Goal: Task Accomplishment & Management: Complete application form

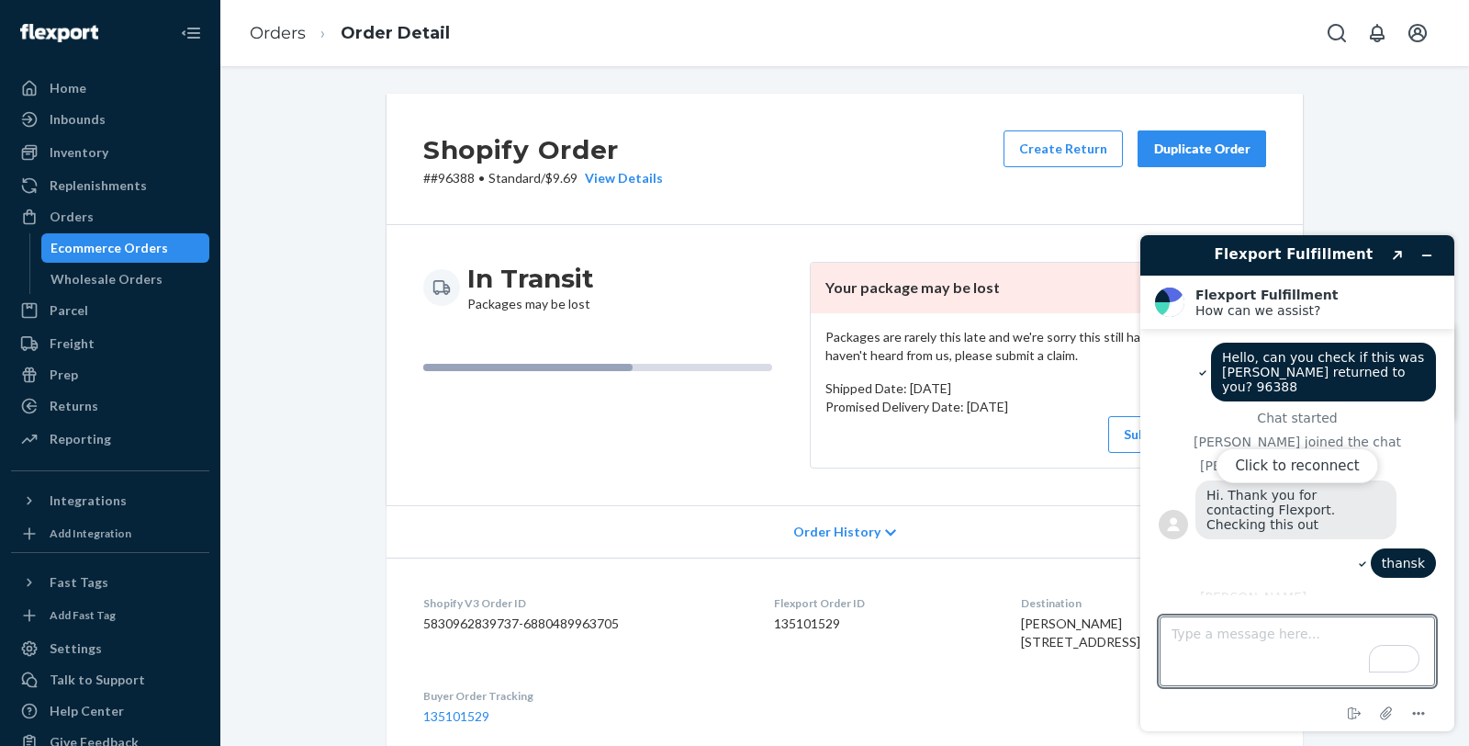
scroll to position [867, 0]
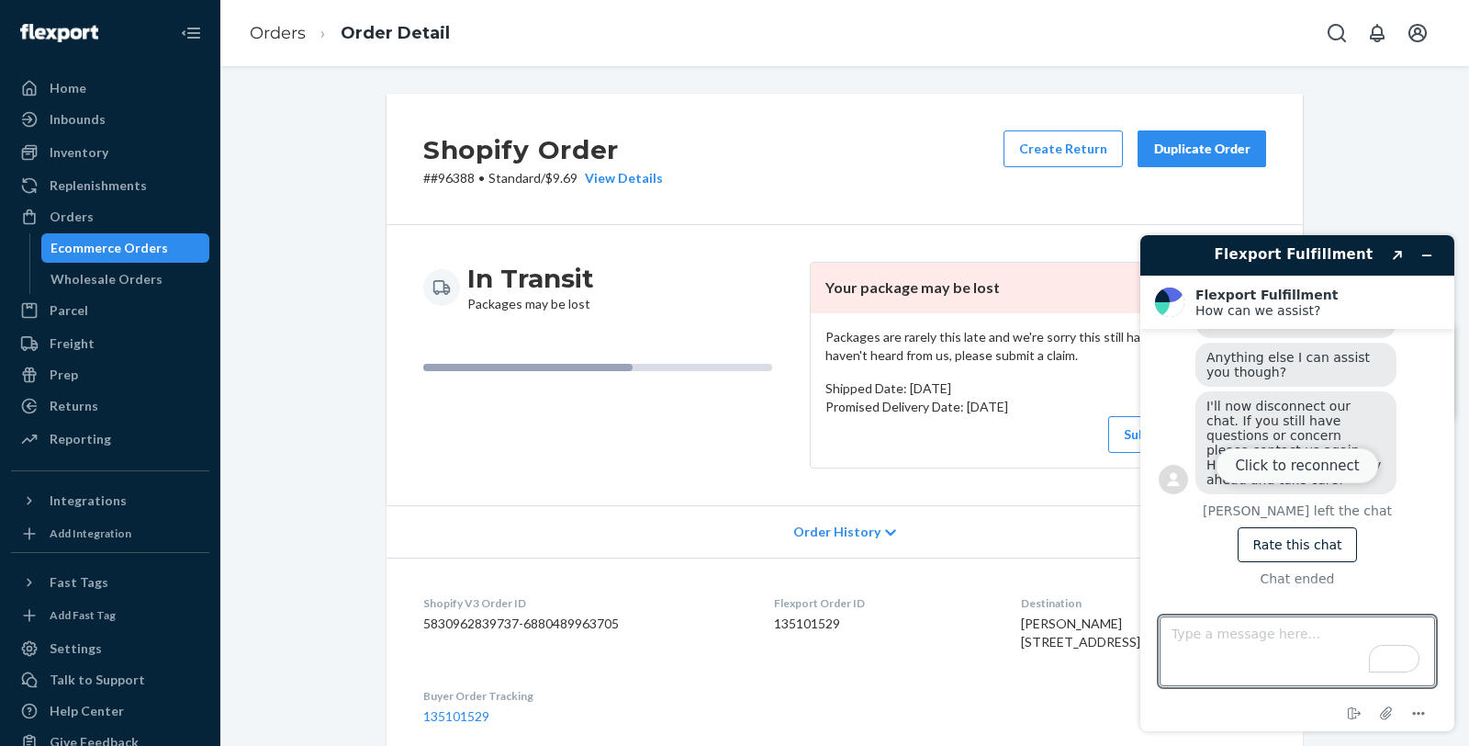
click at [1323, 474] on button "Click to reconnect" at bounding box center [1297, 465] width 163 height 35
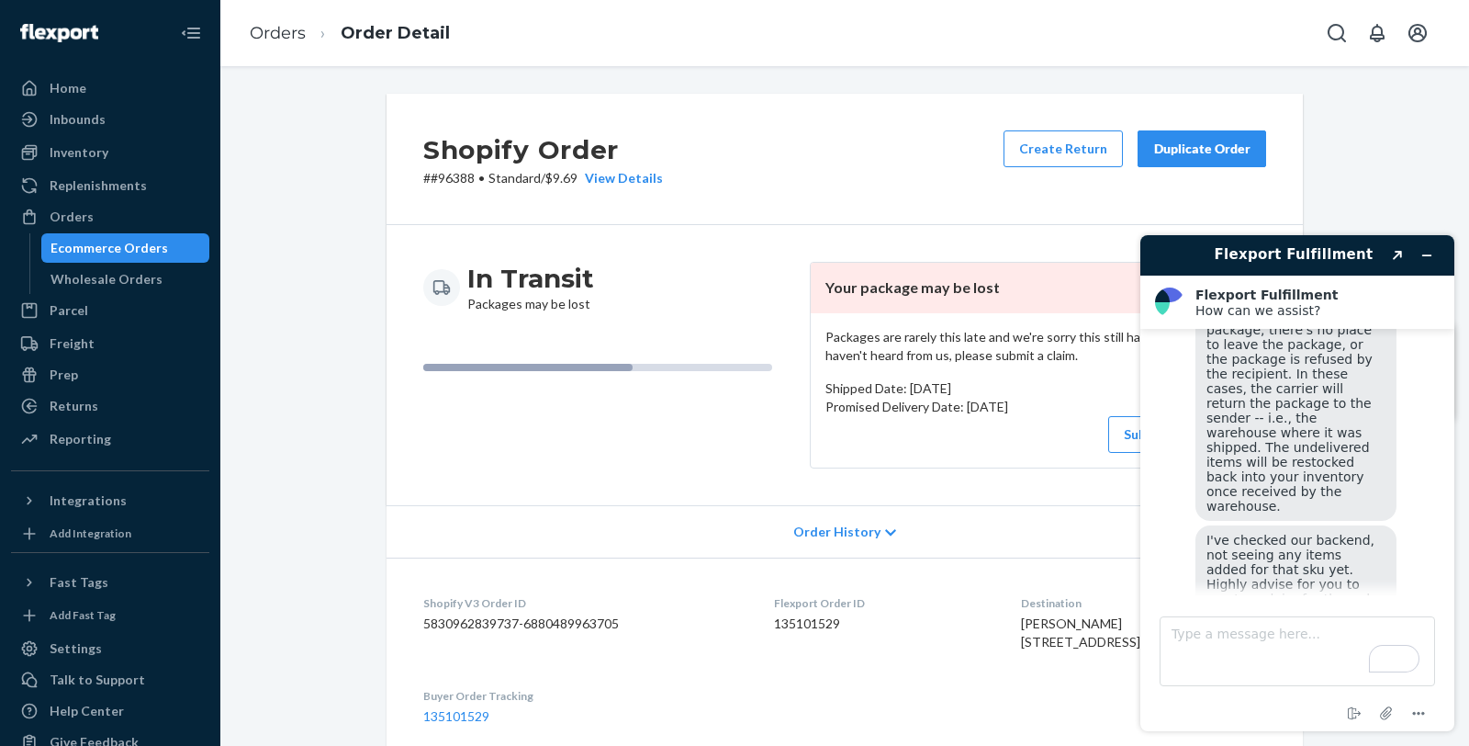
scroll to position [663, 0]
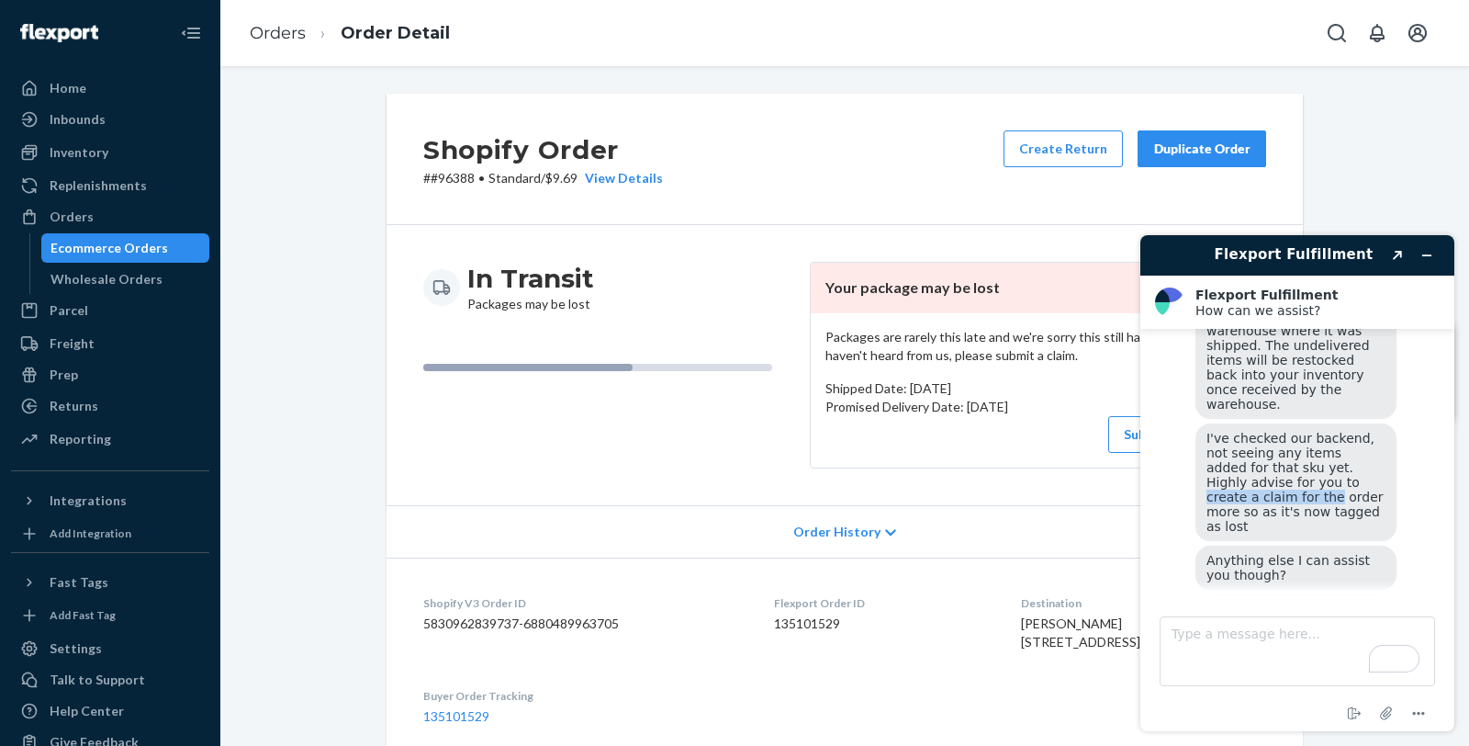
drag, startPoint x: 1247, startPoint y: 487, endPoint x: 1367, endPoint y: 500, distance: 120.1
click at [1367, 500] on span "I've checked our backend, not seeing any items added for that sku yet. Highly a…" at bounding box center [1297, 482] width 181 height 103
click at [1363, 518] on div "I've checked our backend, not seeing any items added for that sku yet. Highly a…" at bounding box center [1296, 482] width 201 height 118
click at [1289, 509] on span "I've checked our backend, not seeing any items added for that sku yet. Highly a…" at bounding box center [1297, 482] width 181 height 103
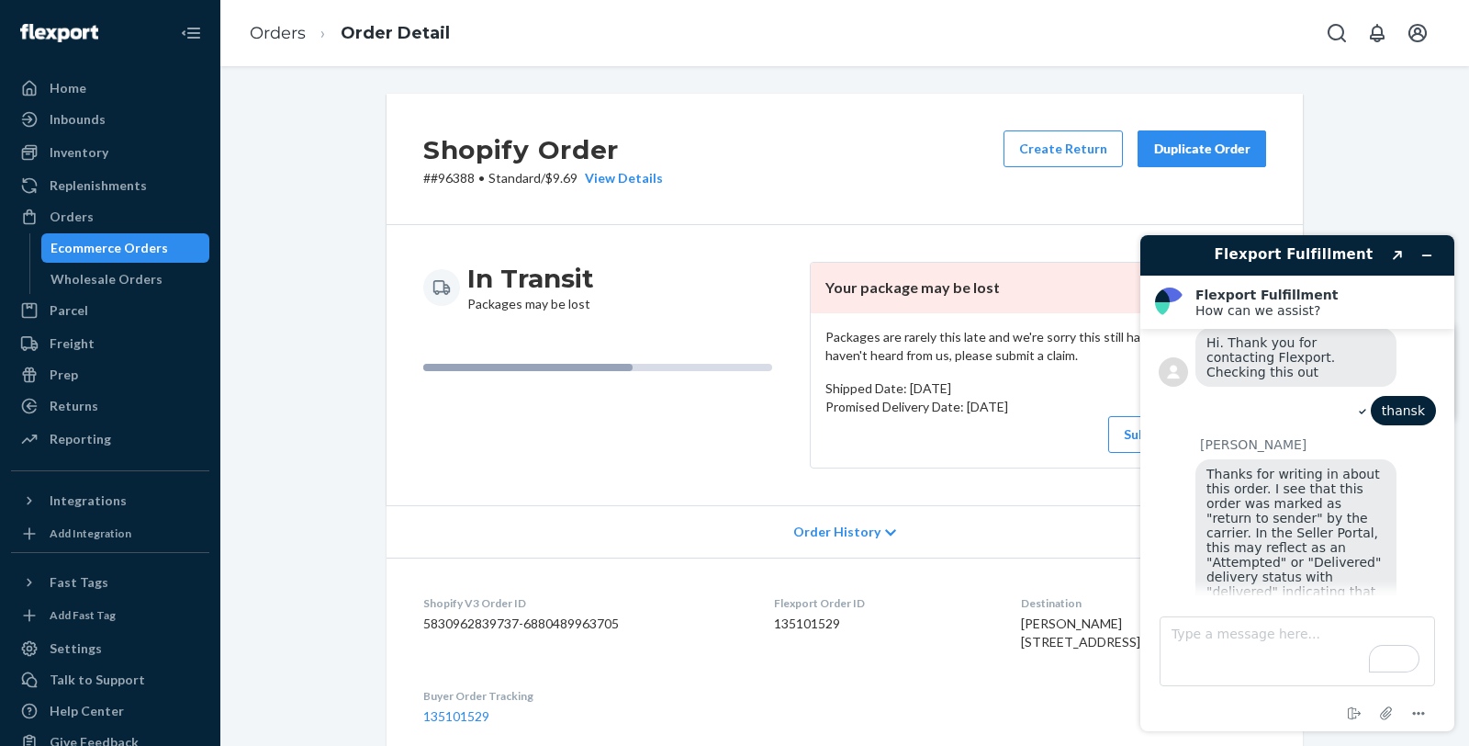
scroll to position [459, 0]
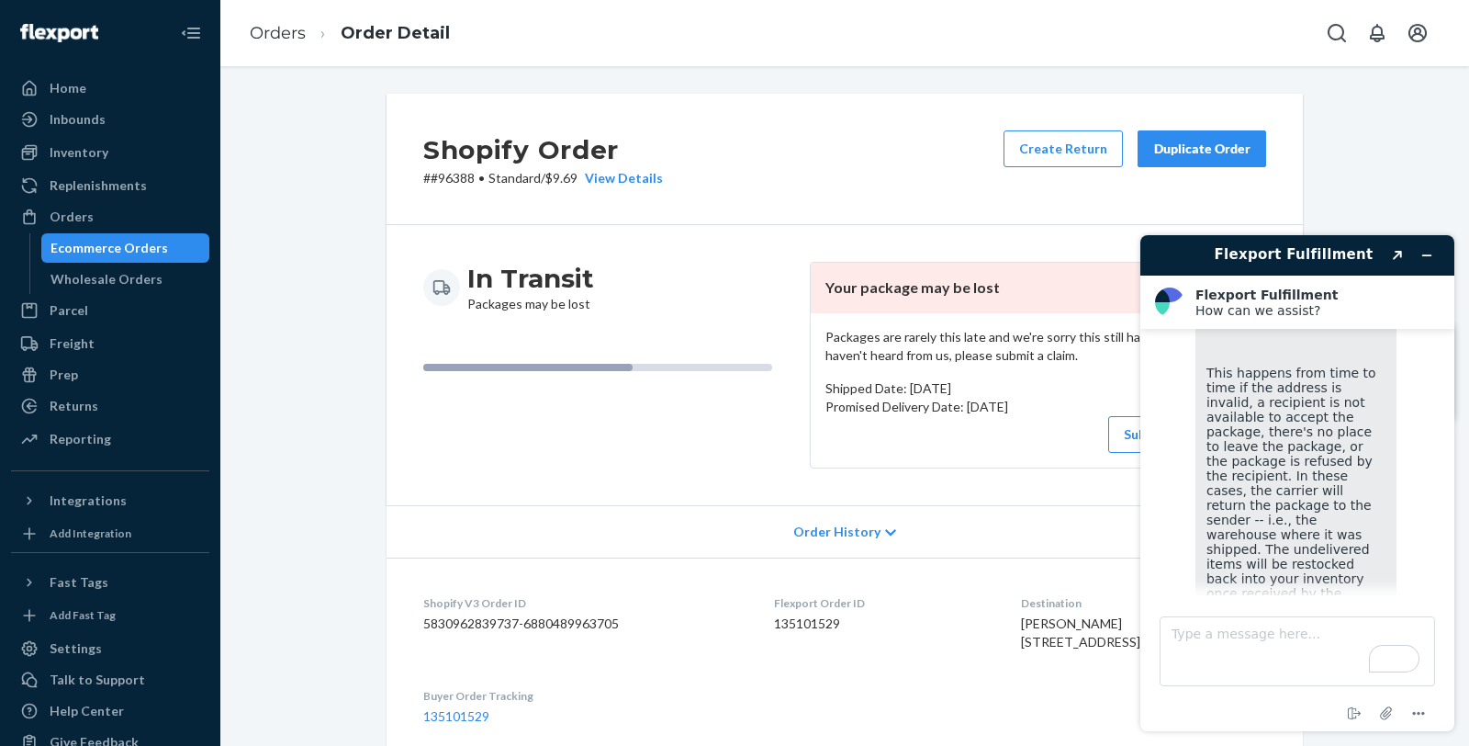
click at [898, 382] on p "Shipped Date: [DATE]" at bounding box center [1038, 388] width 425 height 18
click at [1120, 430] on button "Submit Lost Claim" at bounding box center [1180, 434] width 142 height 37
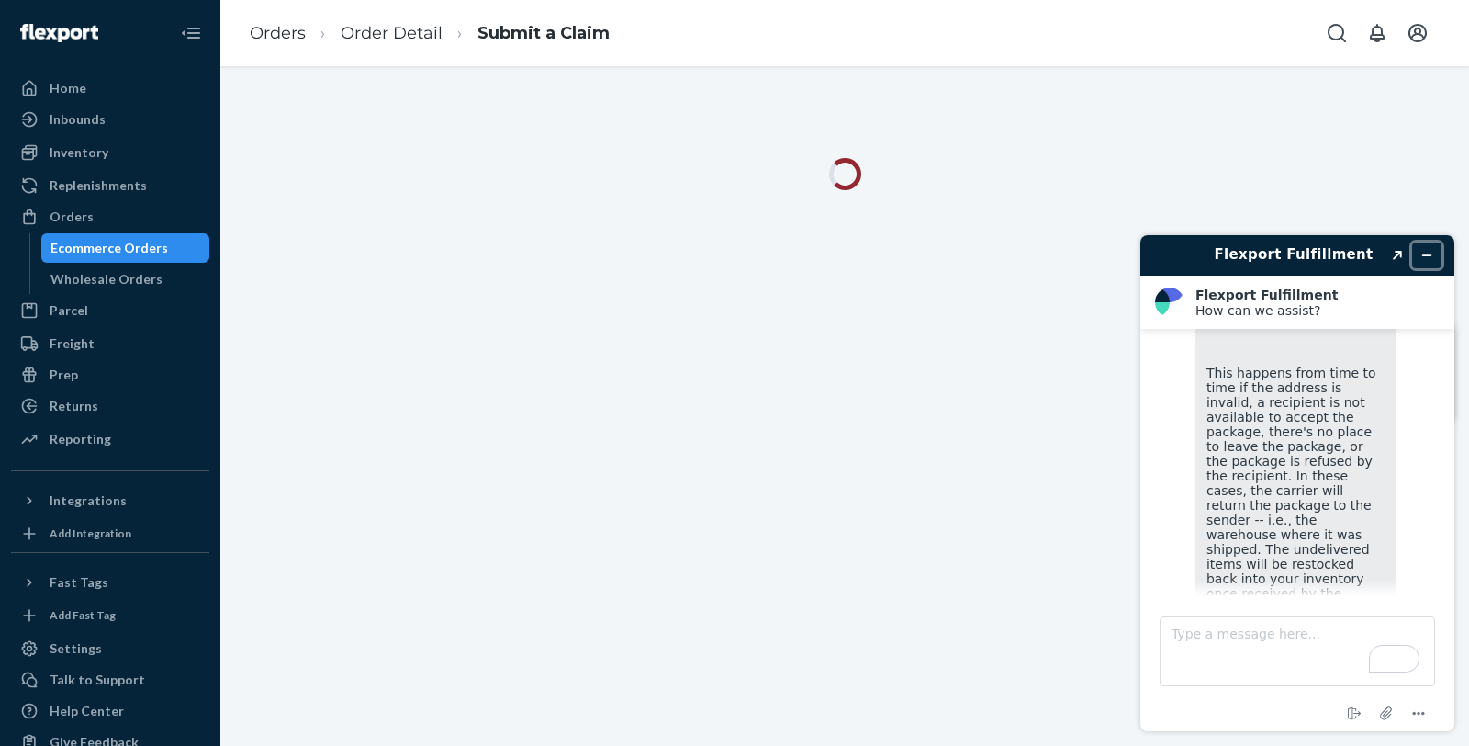
click at [1425, 256] on icon "Minimize widget" at bounding box center [1427, 255] width 13 height 13
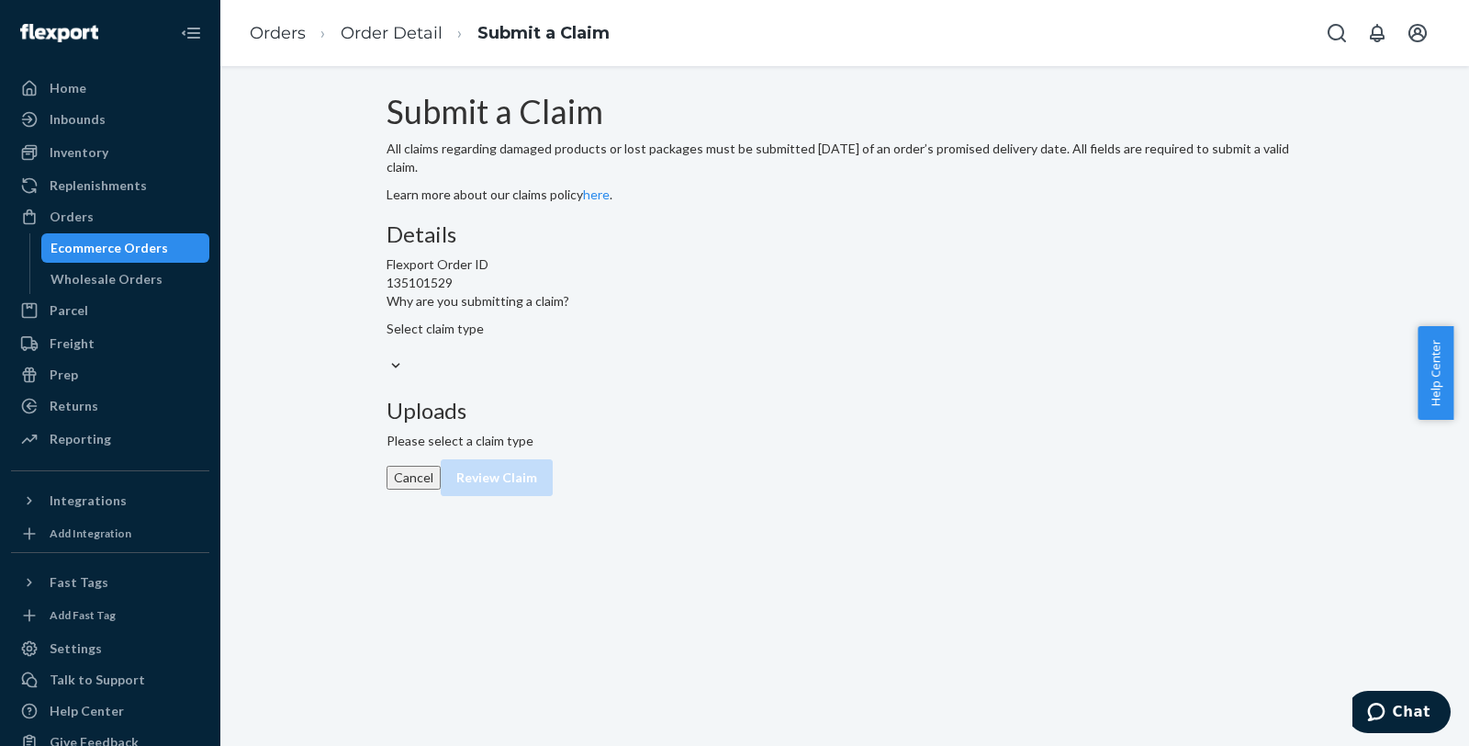
click at [569, 376] on div "Select claim type" at bounding box center [478, 348] width 183 height 56
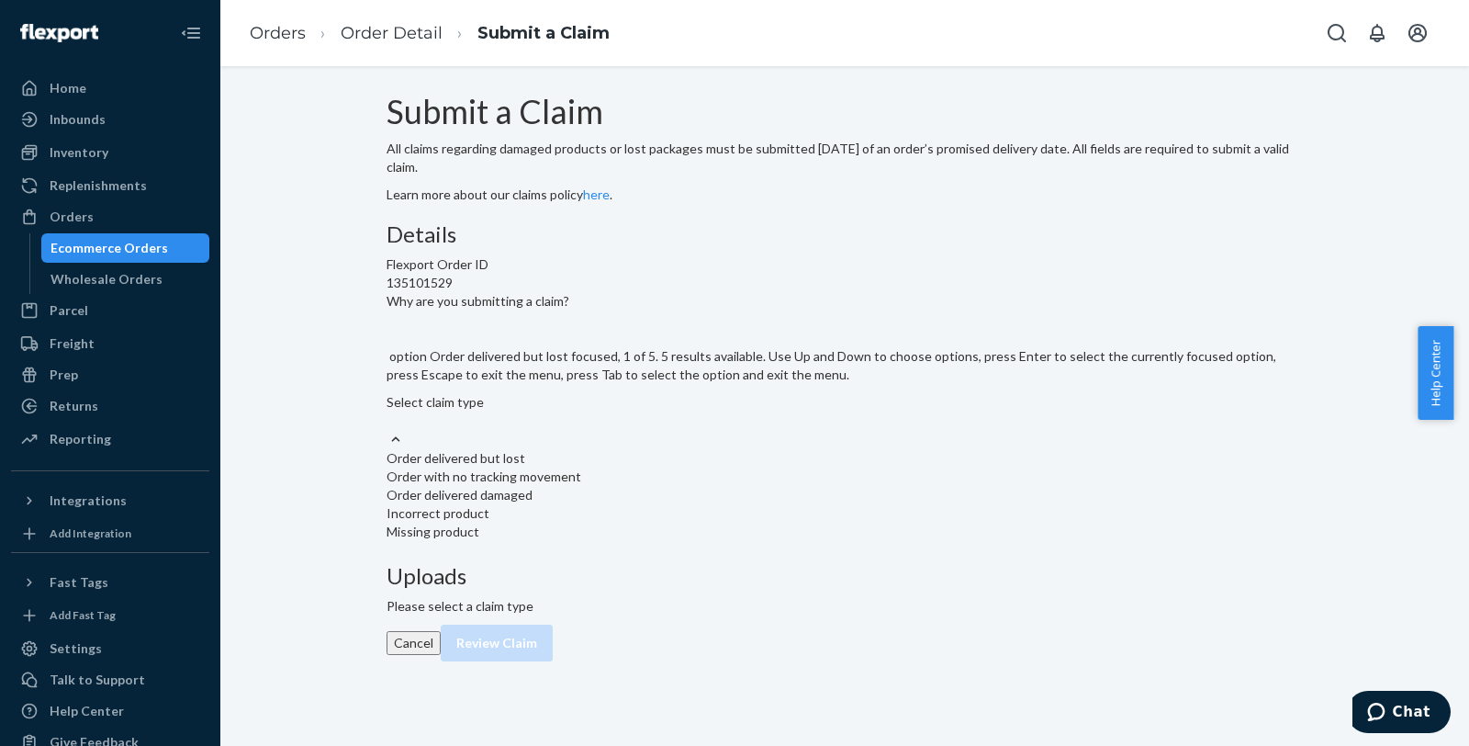
click at [692, 486] on div "Order with no tracking movement" at bounding box center [845, 476] width 917 height 18
click at [388, 430] on input "Why are you submitting a claim? option Order delivered but lost focused, 1 of 5…" at bounding box center [388, 420] width 2 height 18
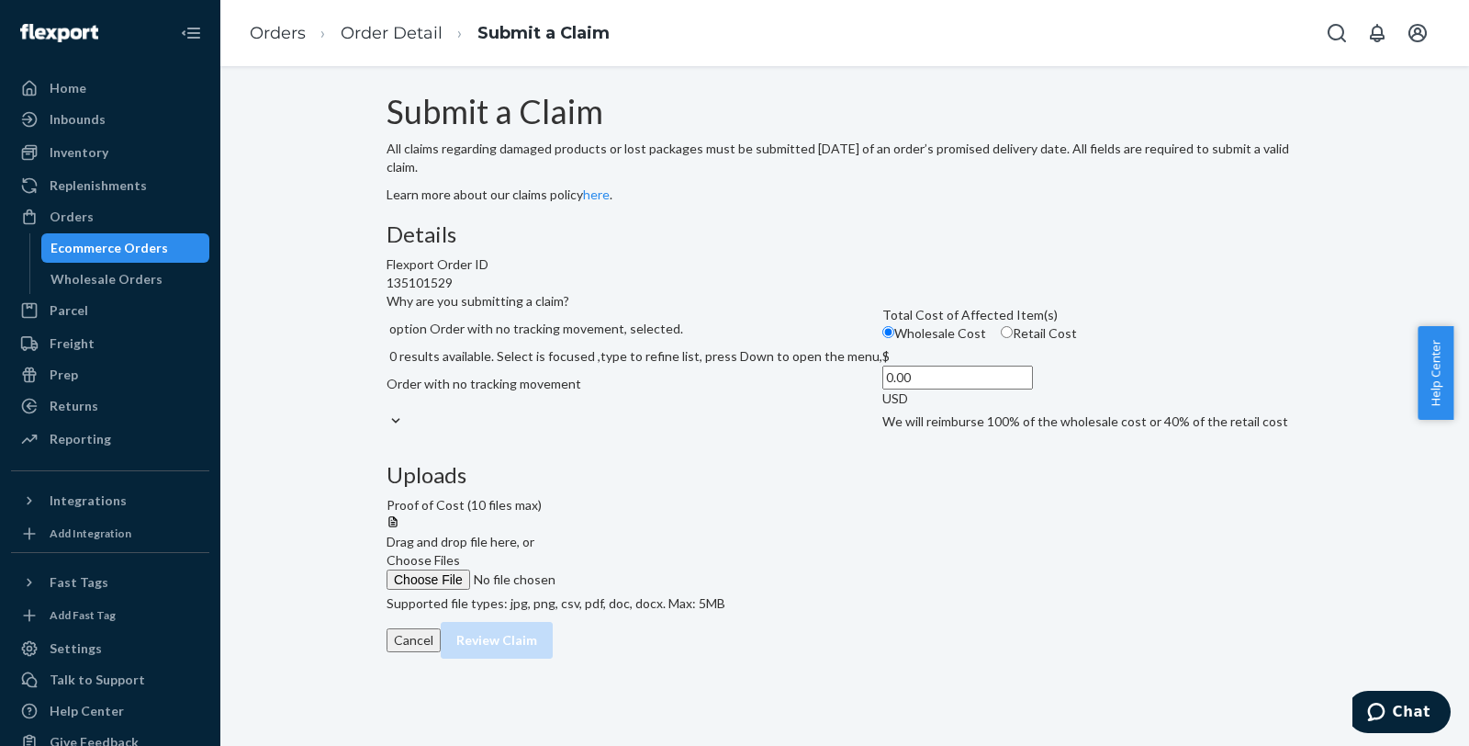
click at [1001, 338] on input "Retail Cost" at bounding box center [1007, 332] width 12 height 12
radio input "true"
radio input "false"
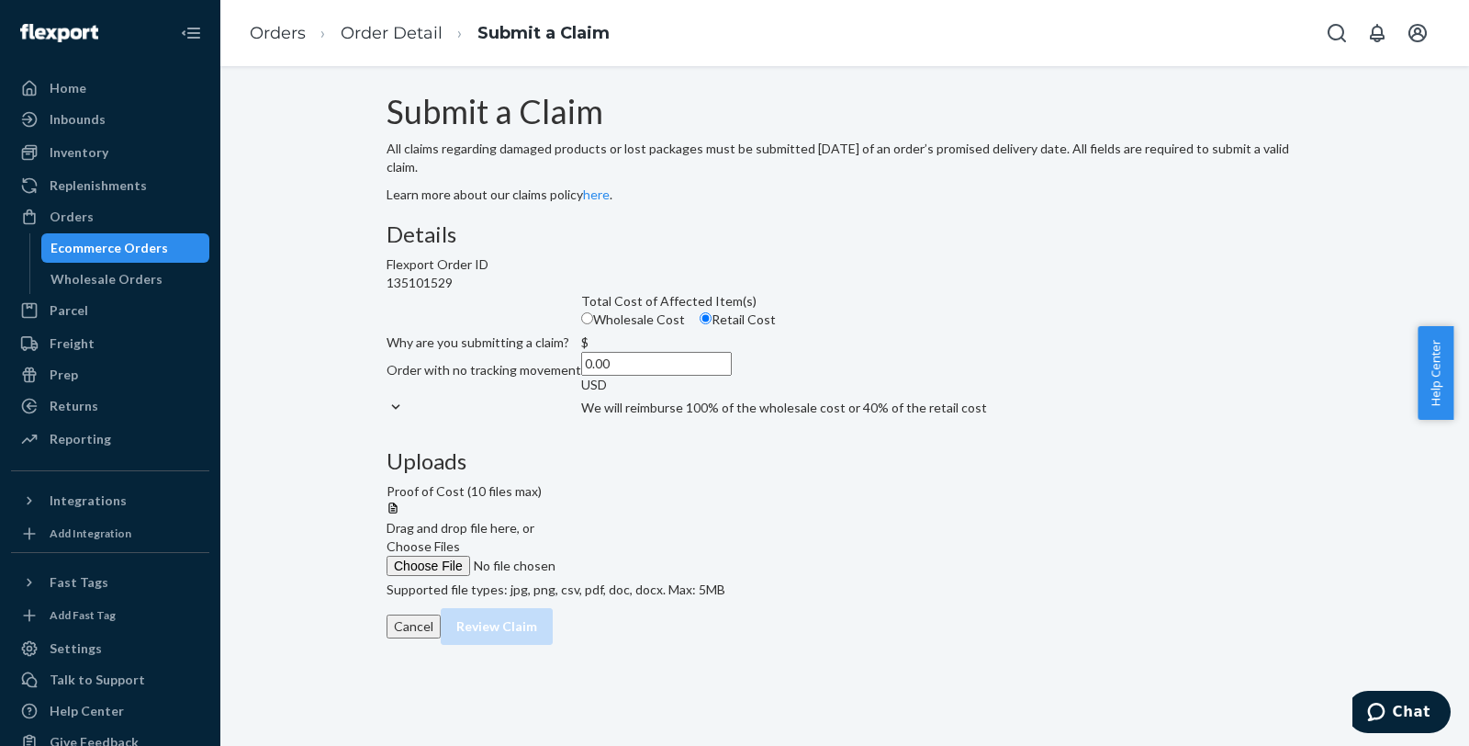
drag, startPoint x: 655, startPoint y: 574, endPoint x: 736, endPoint y: 574, distance: 80.8
click at [732, 394] on div "$ 0.00 USD" at bounding box center [656, 363] width 151 height 61
type input "69.99"
click at [786, 431] on div "Details Flexport Order ID 135101529 Why are you submitting a claim? Order with …" at bounding box center [845, 326] width 917 height 208
click at [636, 537] on label "Choose Files" at bounding box center [512, 556] width 250 height 39
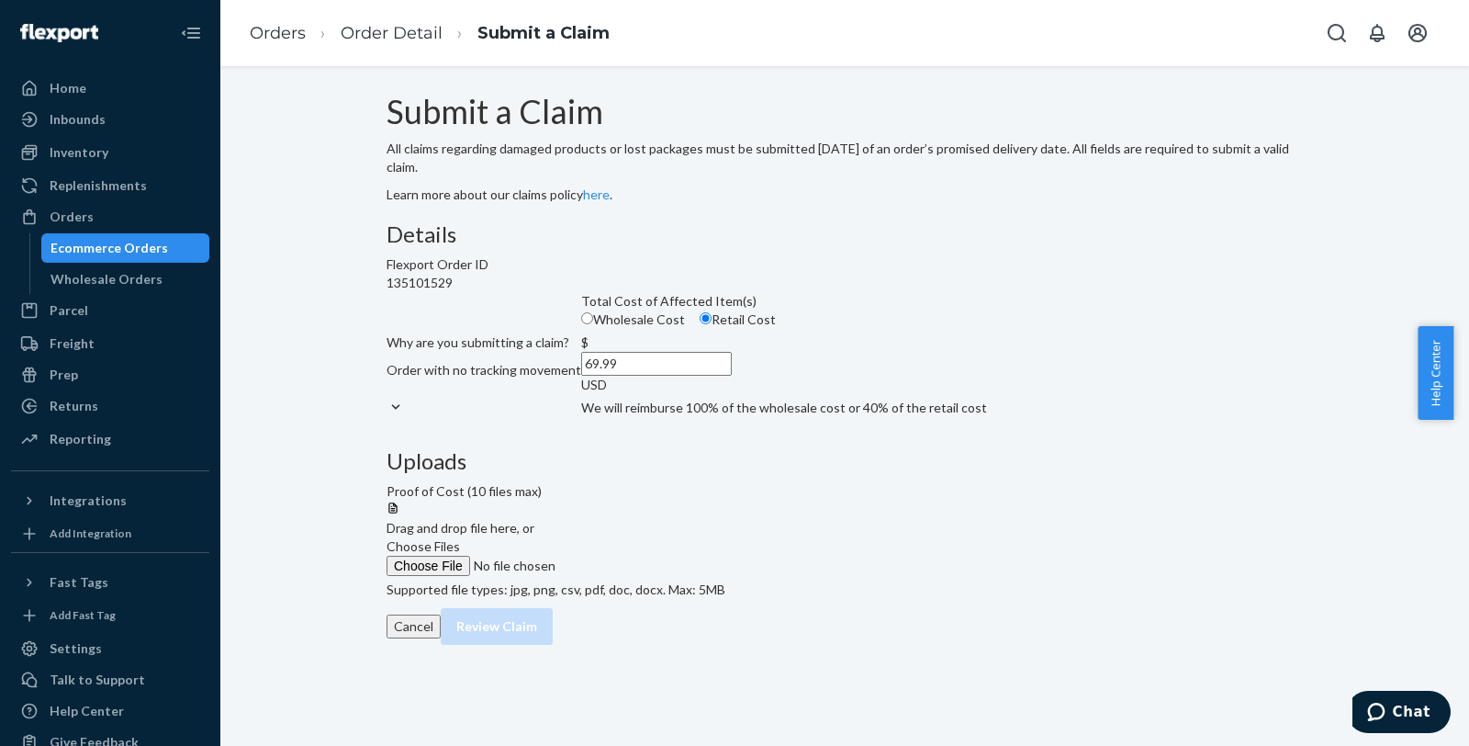
click at [636, 556] on input "Choose Files" at bounding box center [512, 566] width 250 height 20
click at [1161, 282] on div "Submit a Claim All claims regarding damaged products or lost packages must be s…" at bounding box center [845, 360] width 917 height 533
click at [553, 663] on button "Review Claim" at bounding box center [497, 644] width 112 height 37
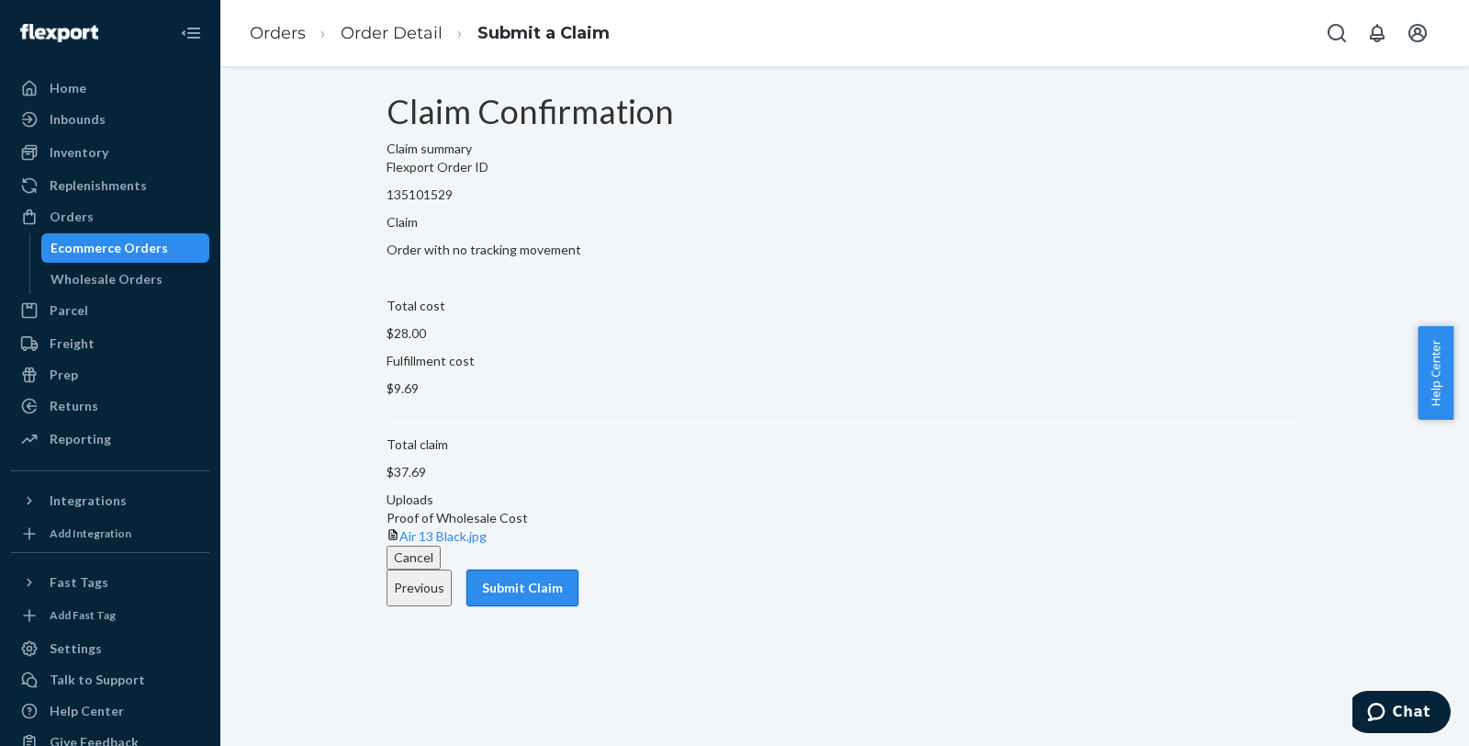
click at [579, 606] on button "Submit Claim" at bounding box center [523, 587] width 112 height 37
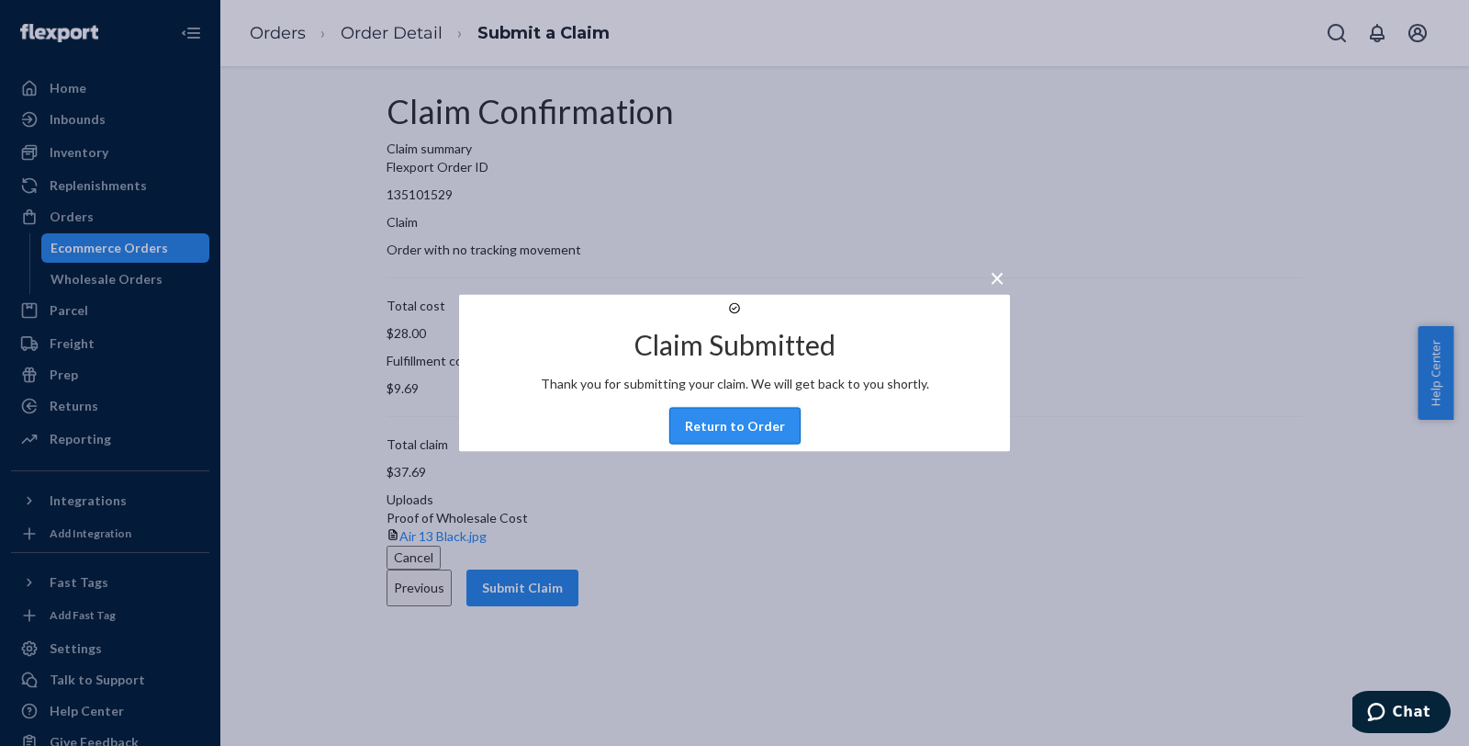
click at [724, 445] on button "Return to Order" at bounding box center [735, 426] width 131 height 37
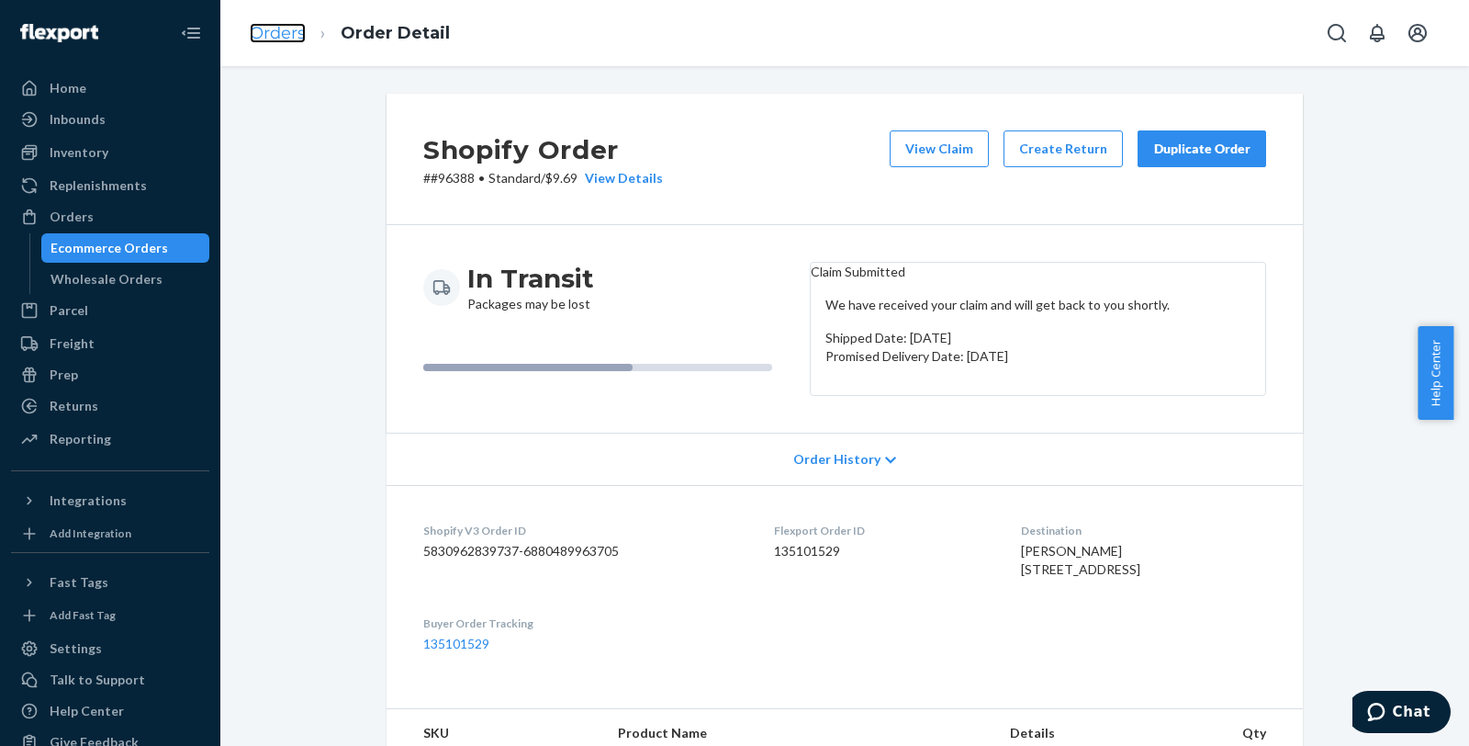
click at [279, 34] on link "Orders" at bounding box center [278, 33] width 56 height 20
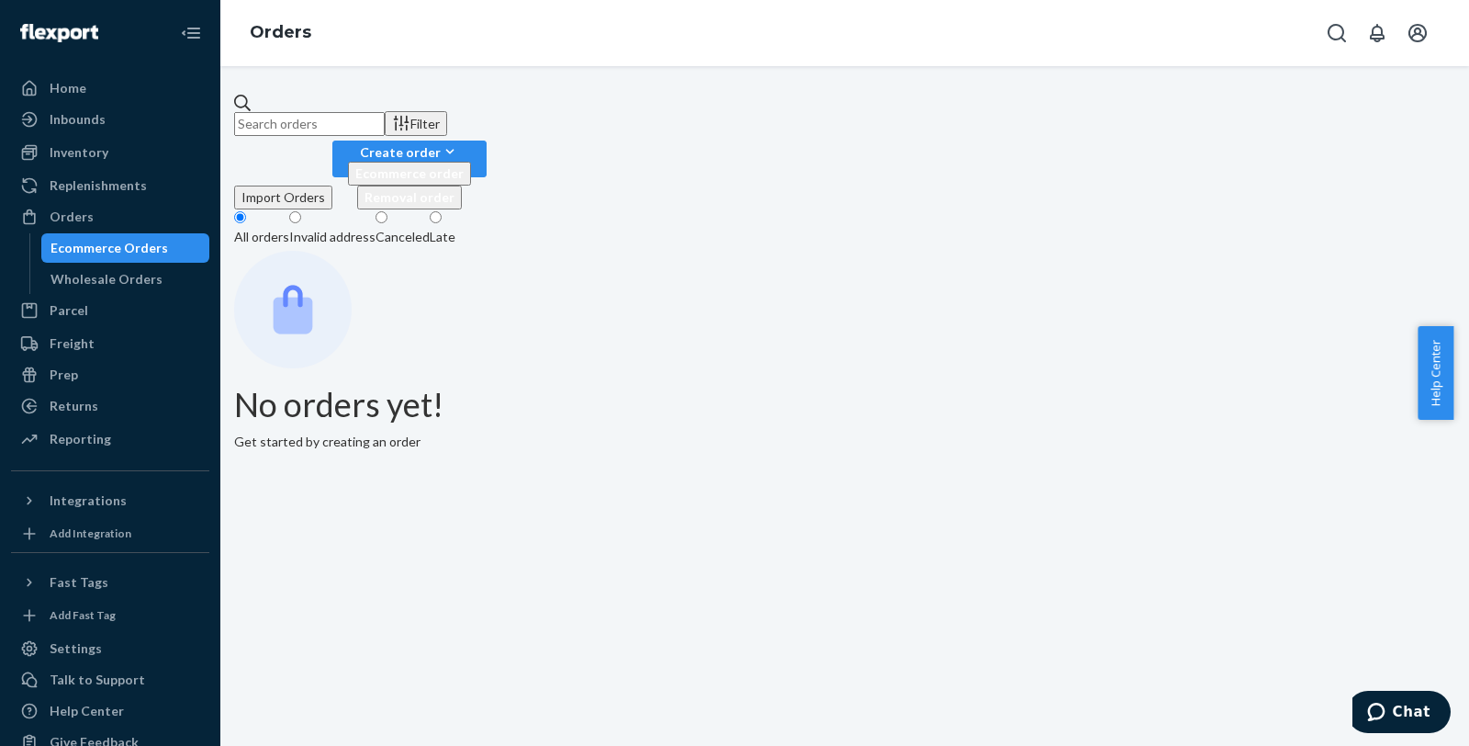
click at [385, 112] on input "text" at bounding box center [309, 124] width 151 height 24
paste input "#97185"
type input "#97185"
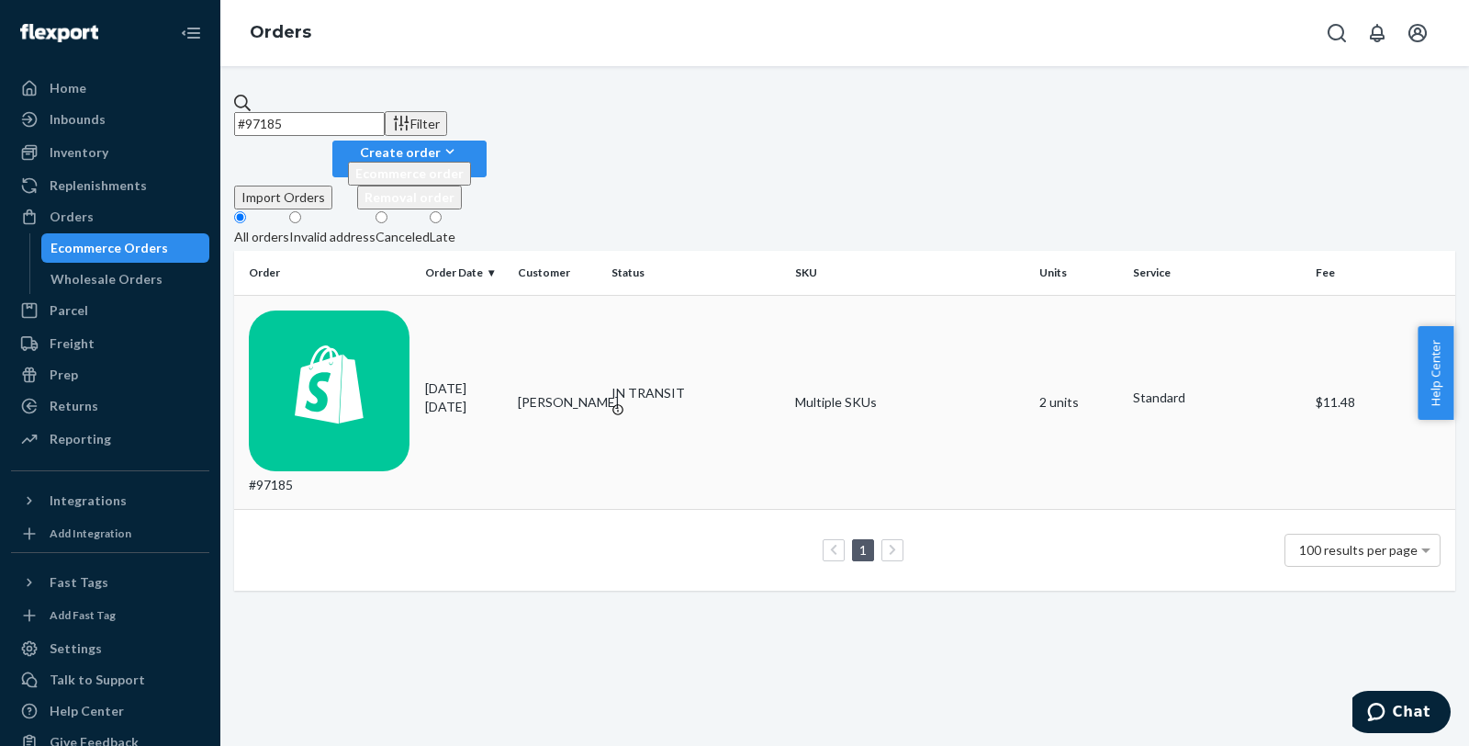
click at [358, 295] on td "#97185" at bounding box center [326, 402] width 184 height 215
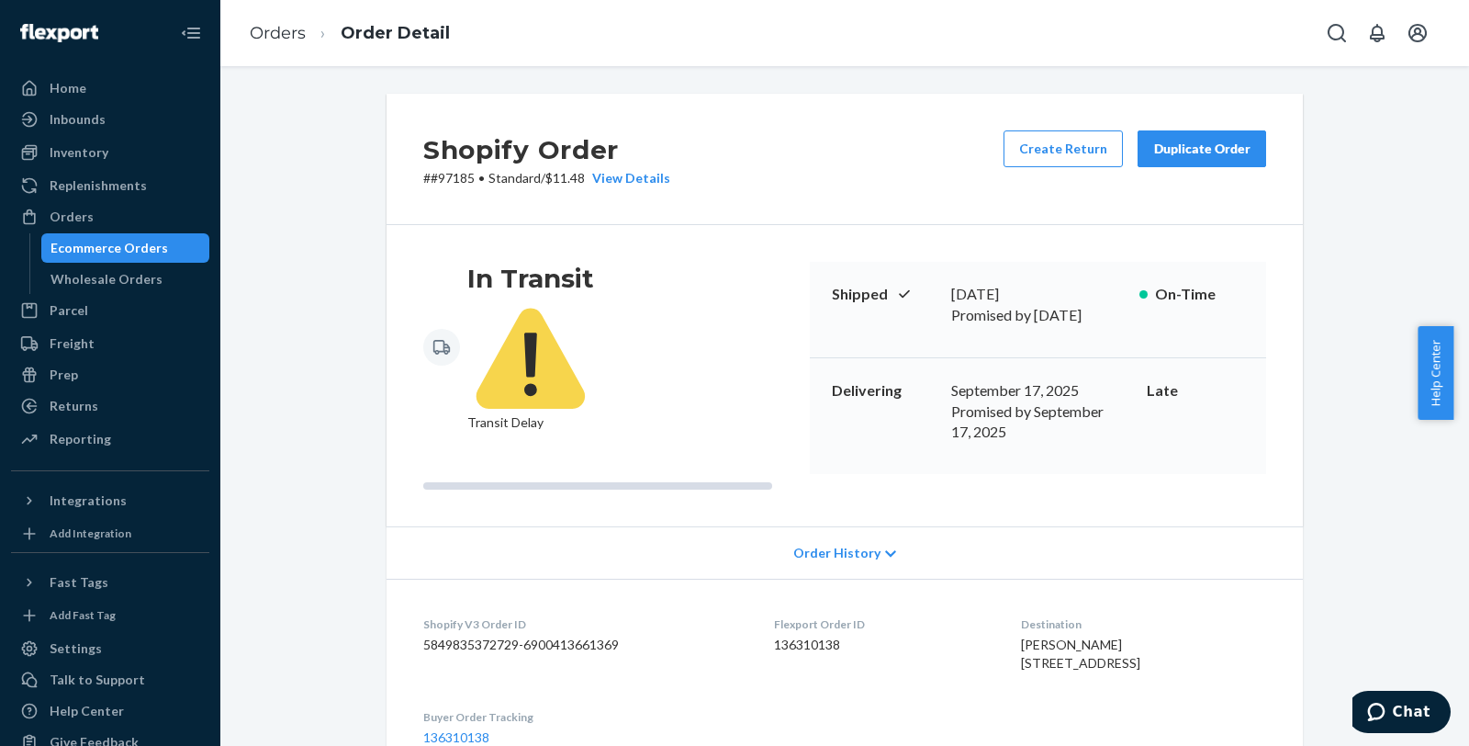
scroll to position [102, 0]
